Goal: Check status: Check status

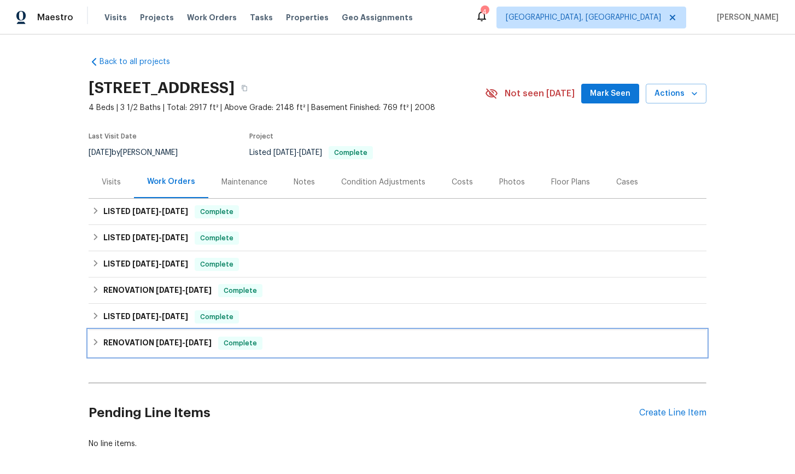
click at [95, 344] on icon at bounding box center [96, 341] width 4 height 7
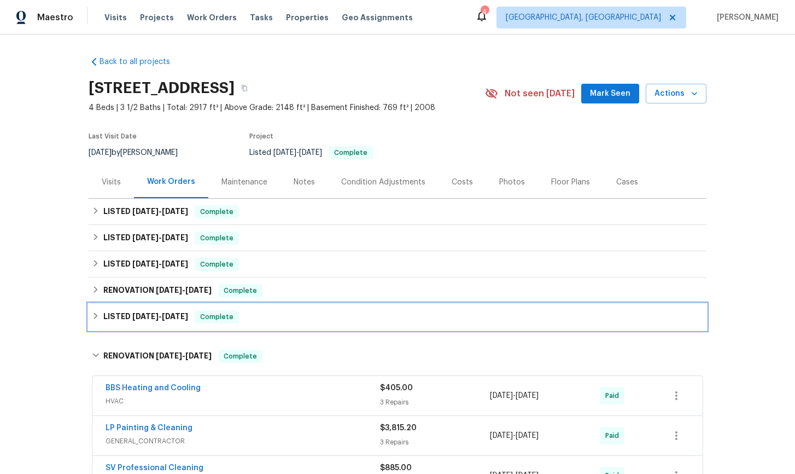
click at [95, 314] on icon at bounding box center [96, 315] width 4 height 7
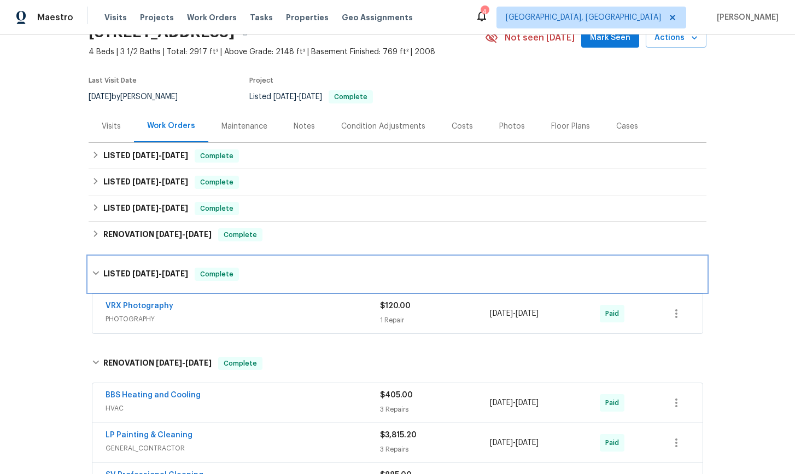
scroll to position [58, 0]
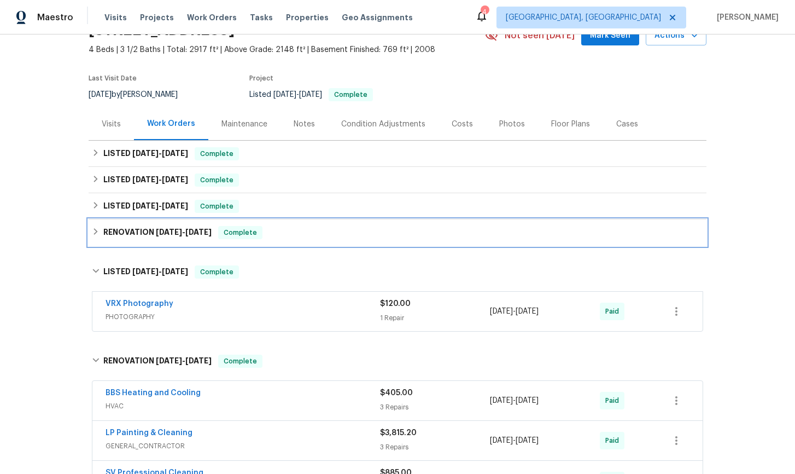
click at [96, 239] on div "RENOVATION 5/21/25 - 5/21/25 Complete" at bounding box center [398, 232] width 618 height 26
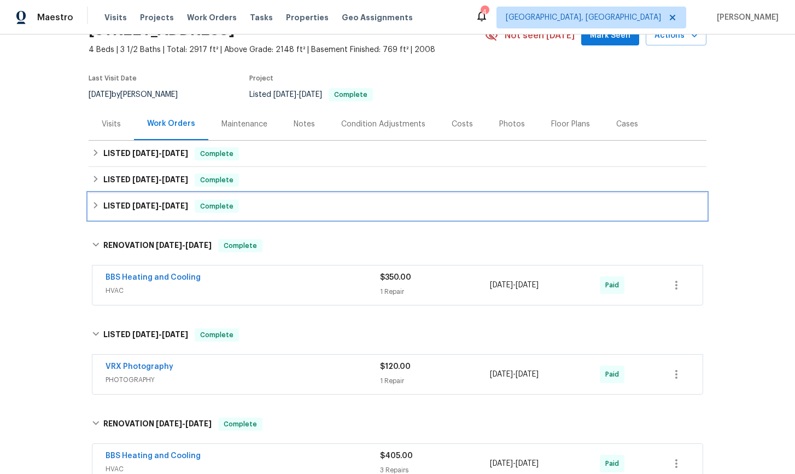
click at [96, 201] on icon at bounding box center [96, 205] width 8 height 8
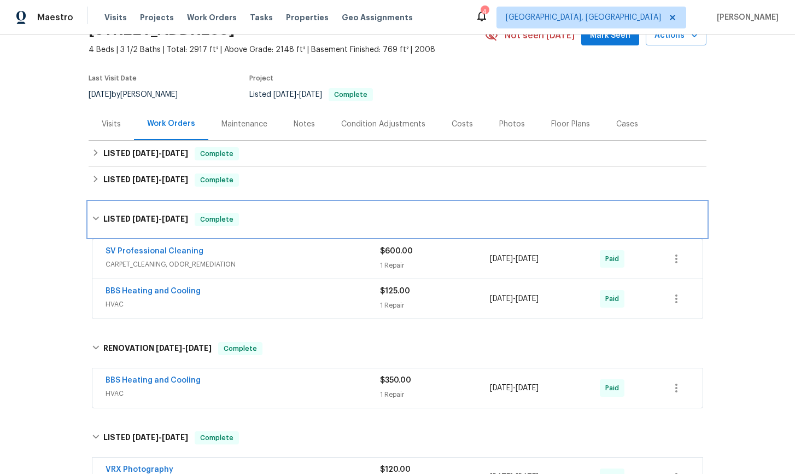
scroll to position [61, 0]
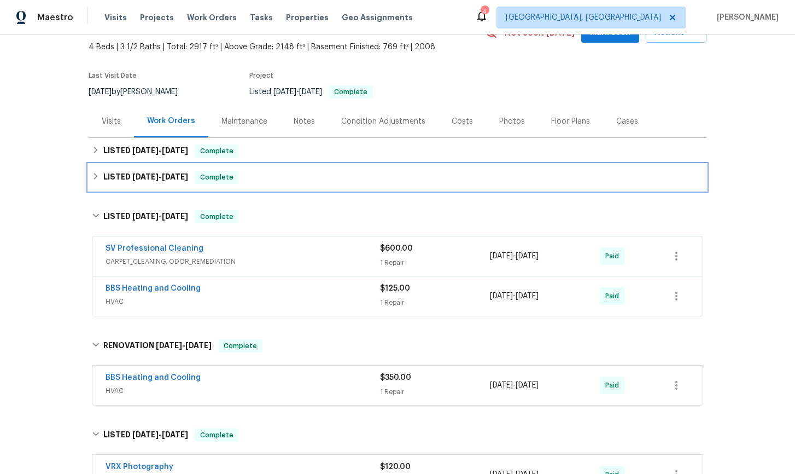
click at [96, 177] on icon at bounding box center [96, 176] width 4 height 7
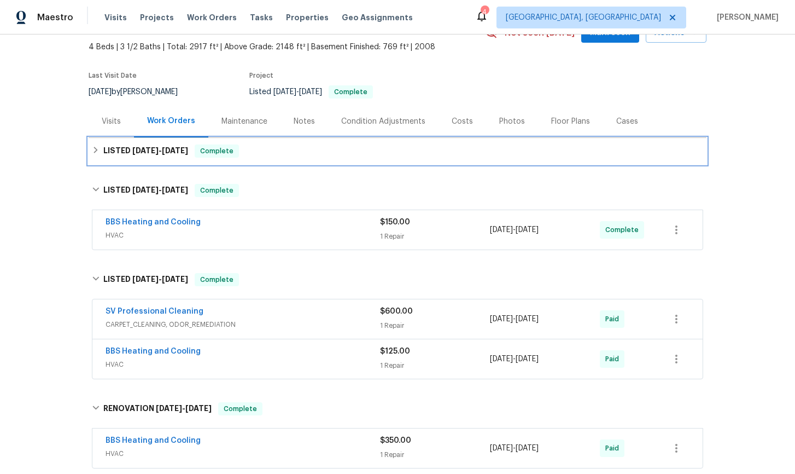
click at [93, 152] on icon at bounding box center [96, 150] width 8 height 8
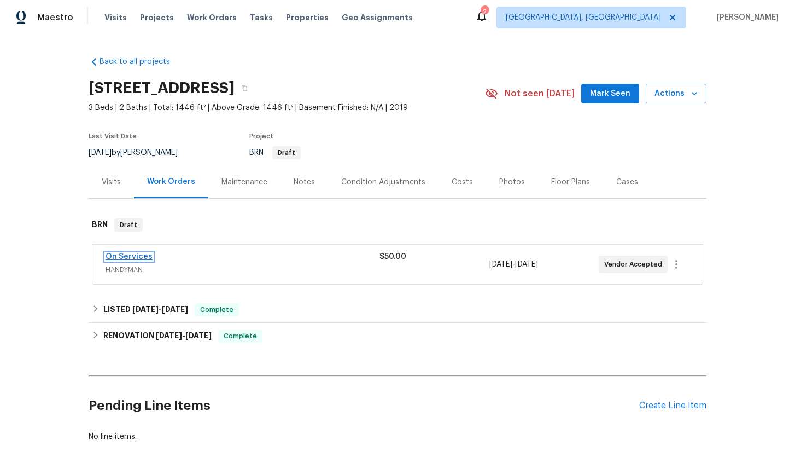
click at [135, 256] on link "On Services" at bounding box center [129, 257] width 47 height 8
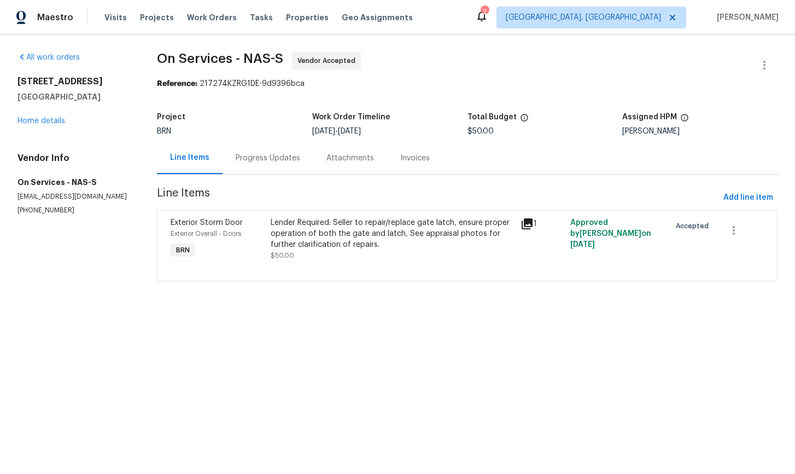
click at [269, 156] on div "Progress Updates" at bounding box center [268, 158] width 65 height 11
